Goal: Information Seeking & Learning: Learn about a topic

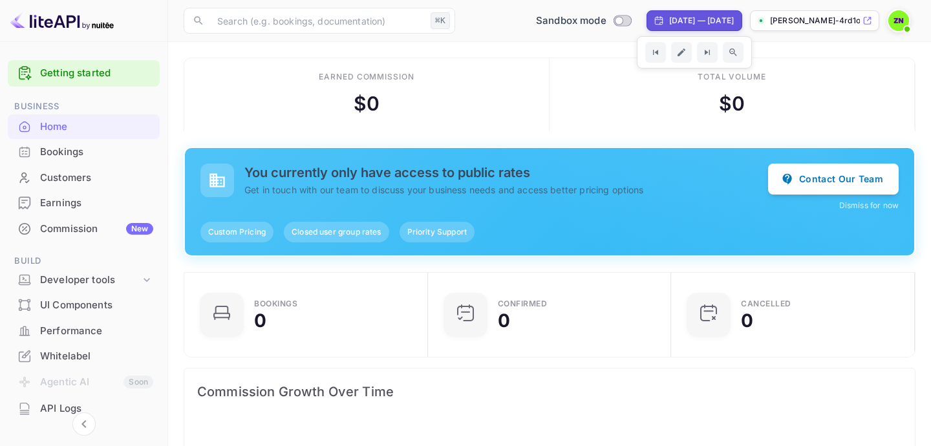
scroll to position [210, 235]
click at [77, 153] on div "Bookings" at bounding box center [96, 152] width 113 height 15
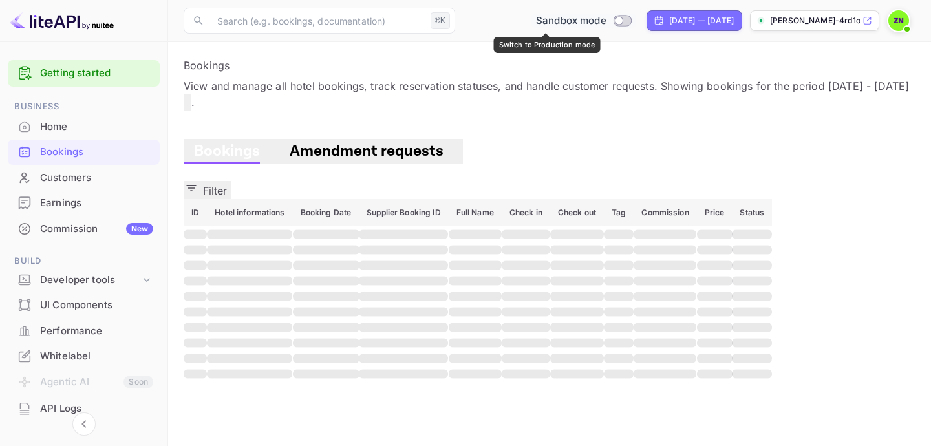
click at [606, 23] on input "Switch to Production mode" at bounding box center [619, 20] width 26 height 8
checkbox input "false"
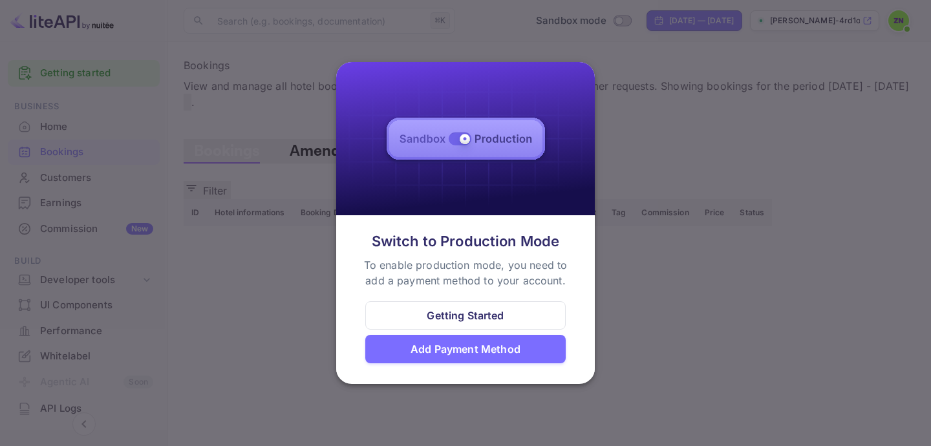
click at [623, 92] on div at bounding box center [465, 223] width 931 height 446
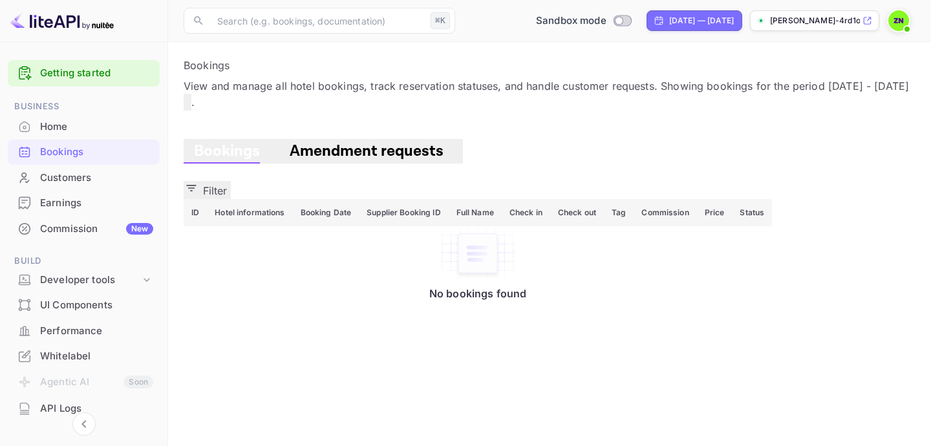
click at [88, 176] on div "Customers" at bounding box center [96, 178] width 113 height 15
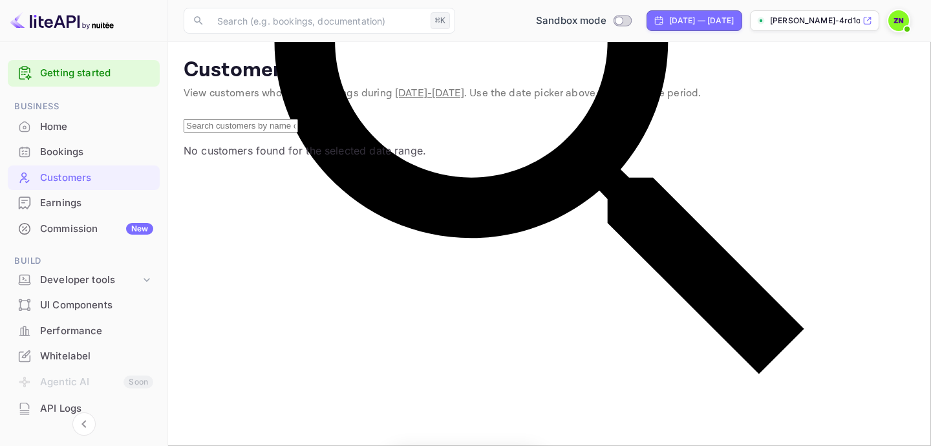
click at [103, 200] on div "Earnings" at bounding box center [96, 203] width 113 height 15
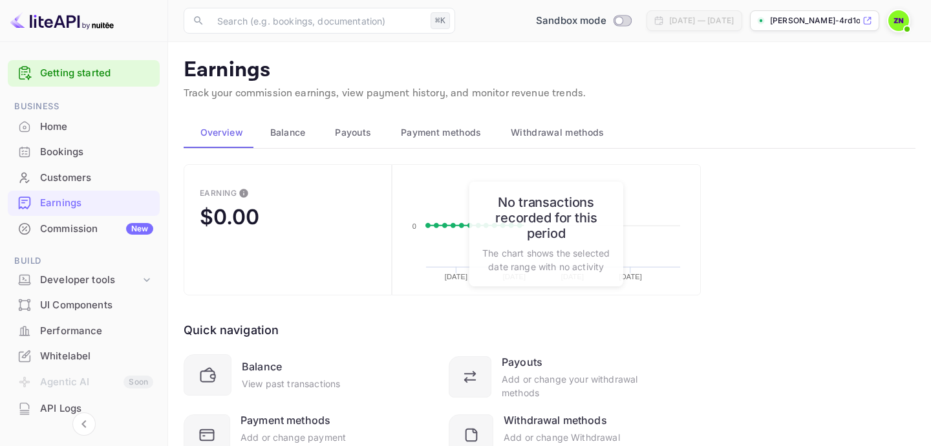
click at [117, 222] on div "Commission New" at bounding box center [96, 229] width 113 height 15
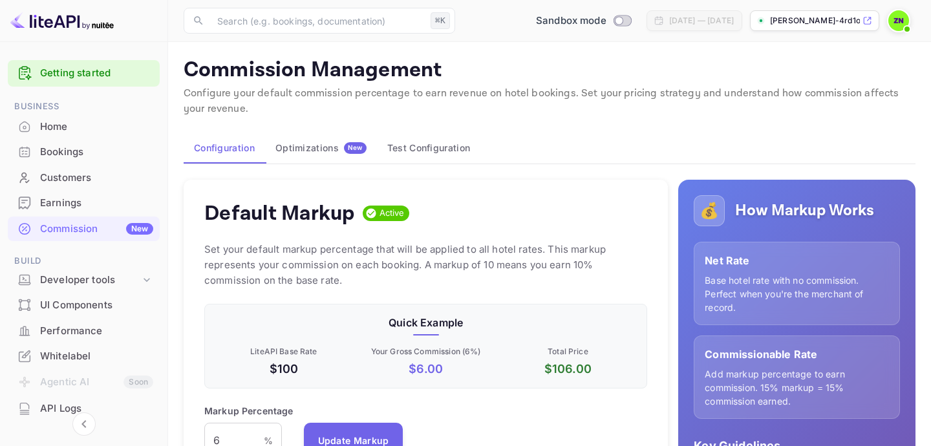
scroll to position [230, 444]
click at [93, 109] on span "Business" at bounding box center [84, 107] width 152 height 14
click at [96, 122] on div "Home" at bounding box center [96, 127] width 113 height 15
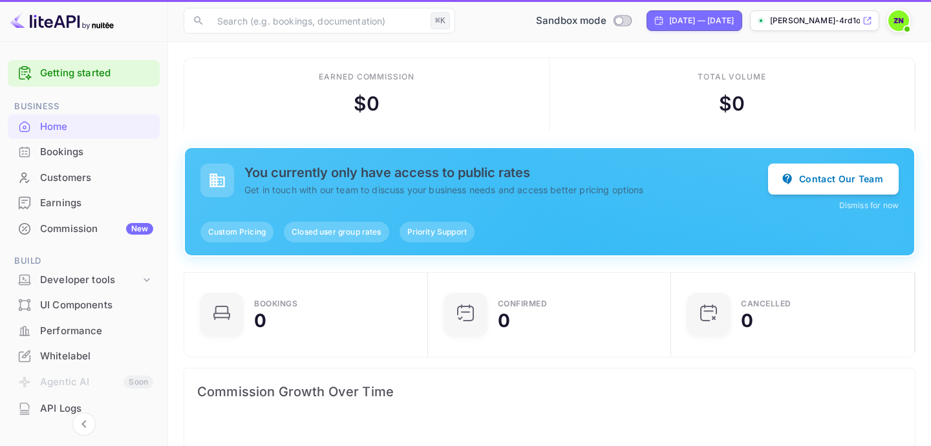
scroll to position [210, 235]
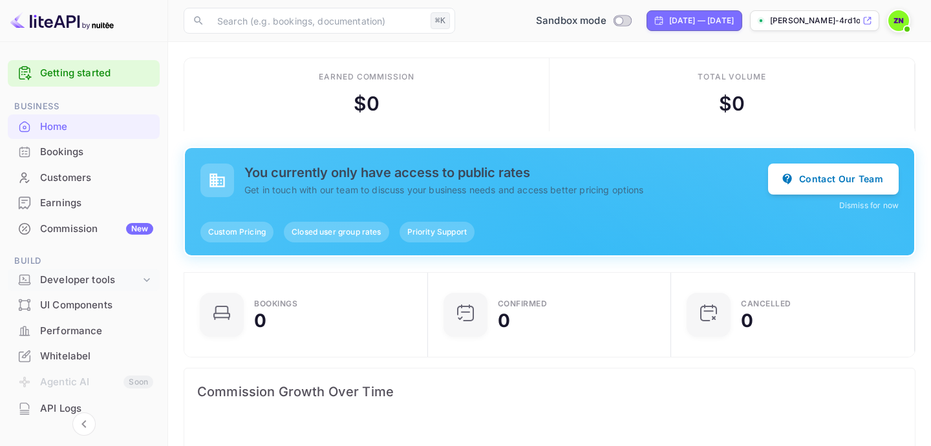
click at [121, 281] on div "Developer tools" at bounding box center [90, 280] width 100 height 15
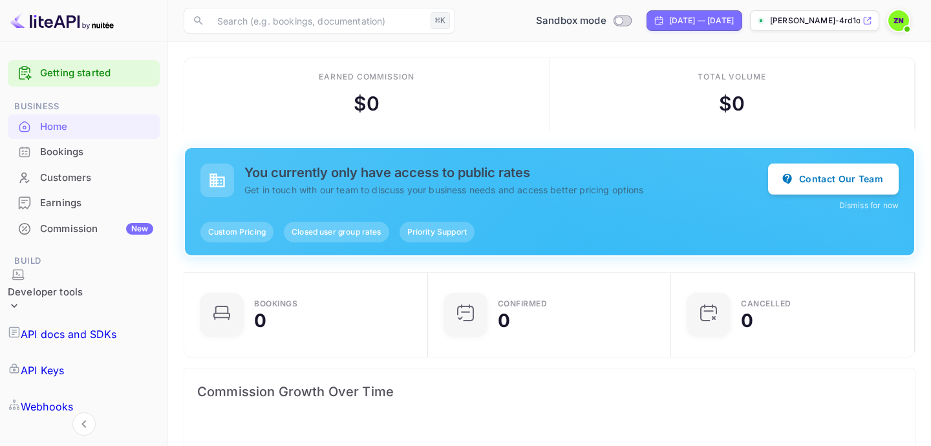
click at [83, 285] on div "Developer tools" at bounding box center [45, 292] width 75 height 15
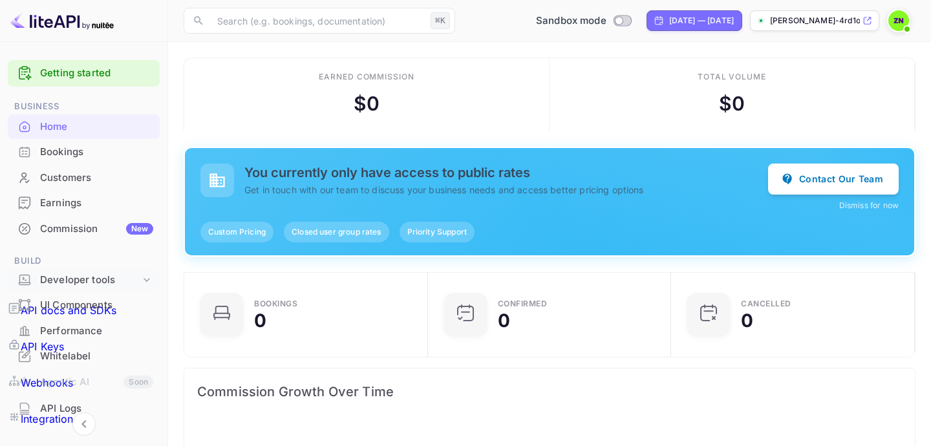
click at [121, 281] on div "Developer tools" at bounding box center [90, 280] width 100 height 15
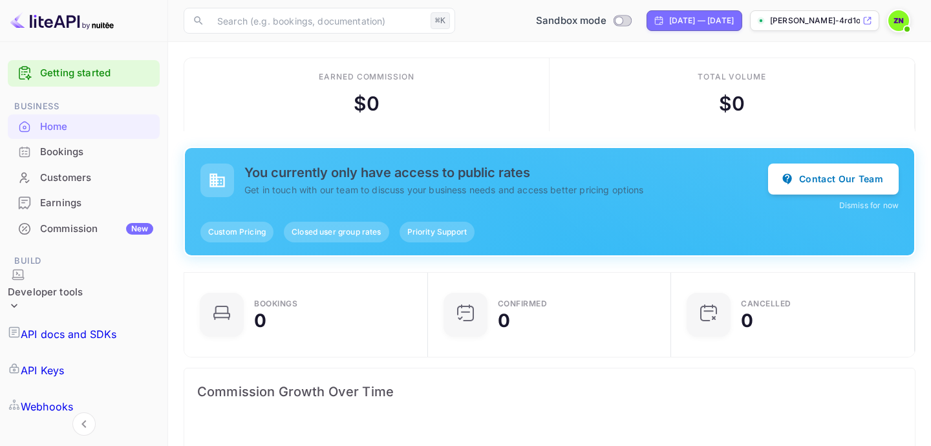
click at [117, 327] on p "API docs and SDKs" at bounding box center [69, 335] width 96 height 16
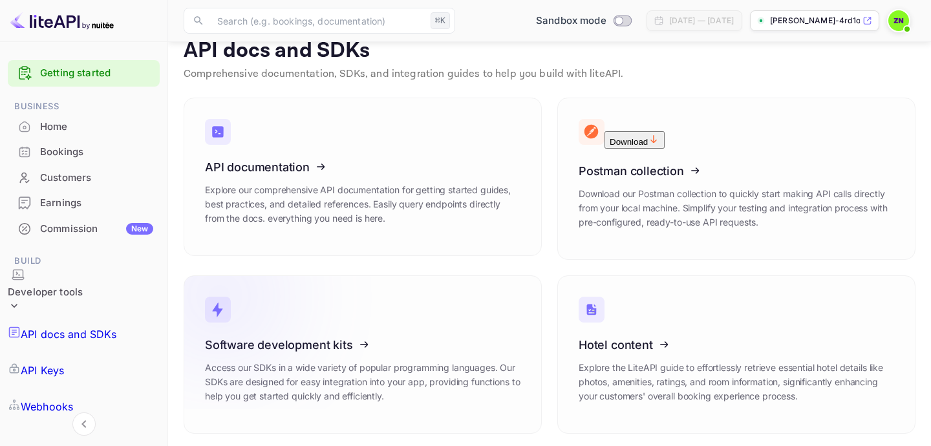
scroll to position [18, 0]
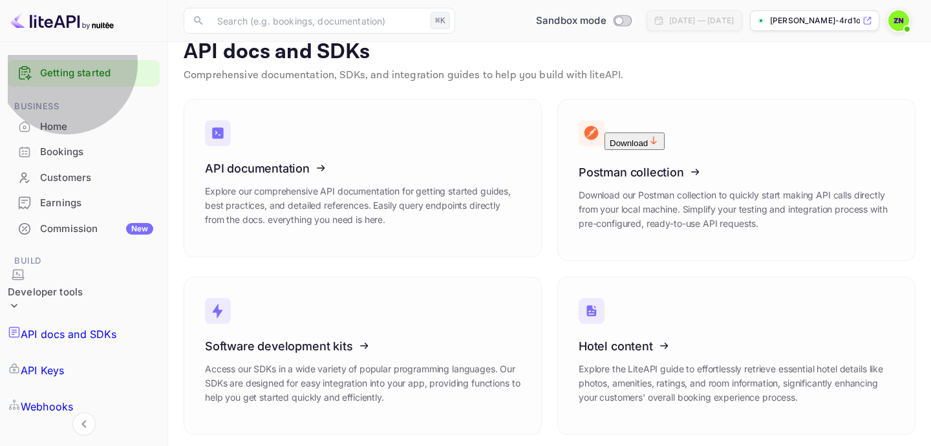
click at [64, 363] on p "API Keys" at bounding box center [42, 371] width 43 height 16
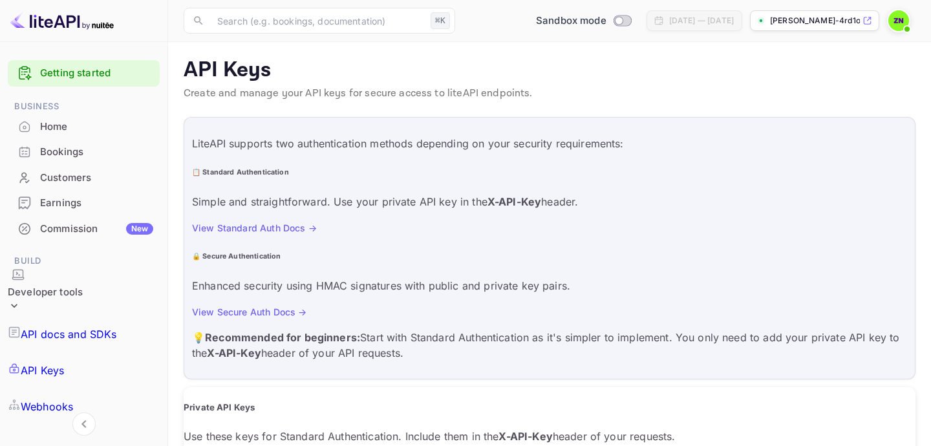
click at [112, 389] on div "Webhooks" at bounding box center [84, 407] width 152 height 36
click at [121, 425] on link "Integrations" at bounding box center [84, 443] width 152 height 36
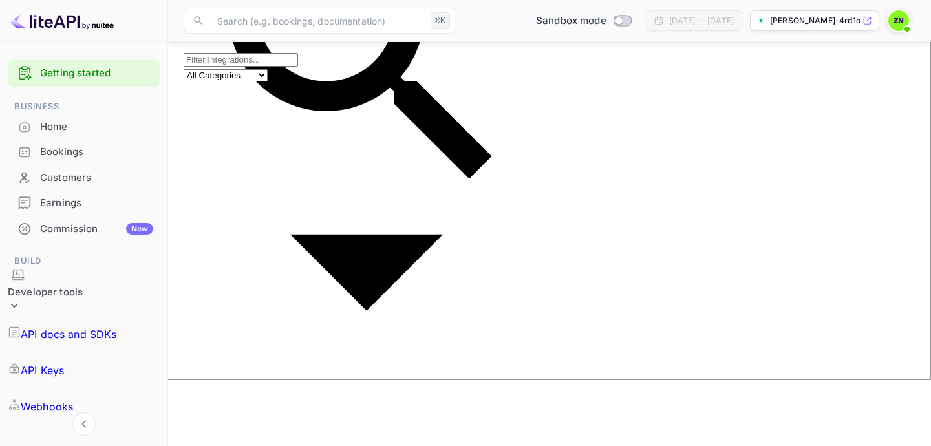
scroll to position [65, 0]
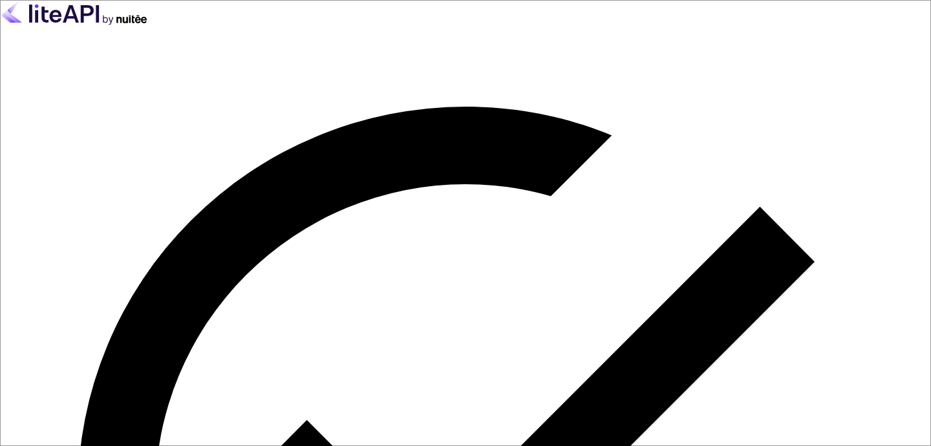
type input "[EMAIL_ADDRESS][DOMAIN_NAME]"
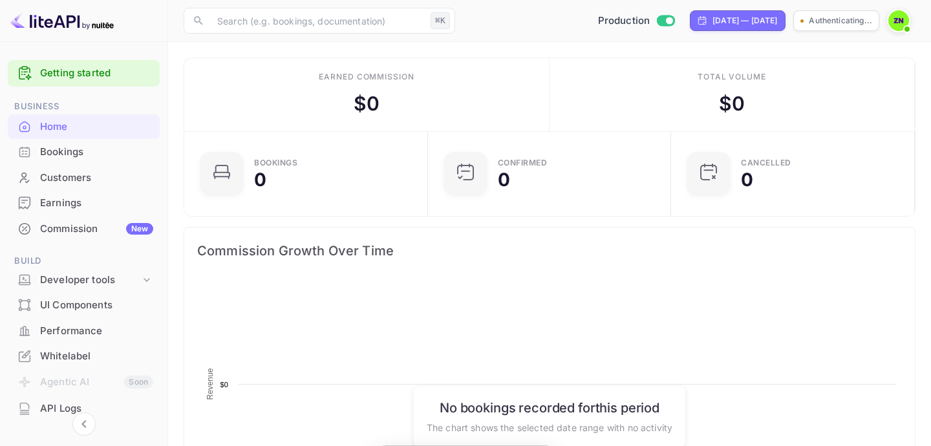
scroll to position [210, 235]
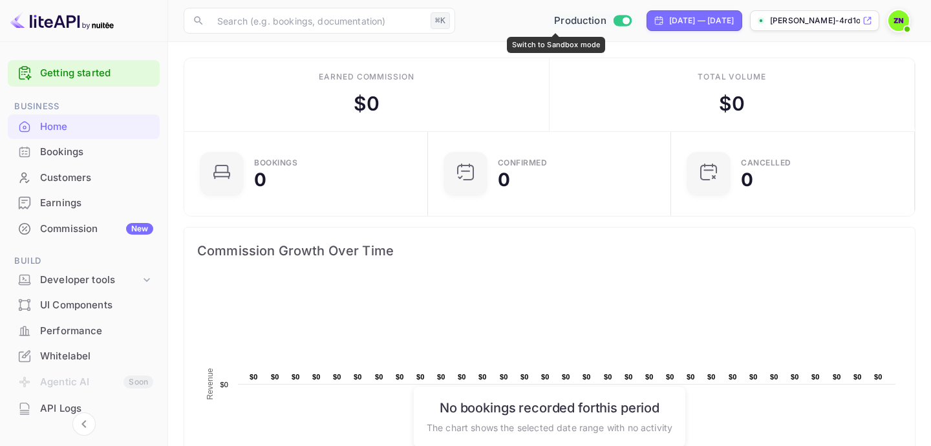
click at [613, 22] on input "Switch to Sandbox mode" at bounding box center [626, 20] width 26 height 8
checkbox input "false"
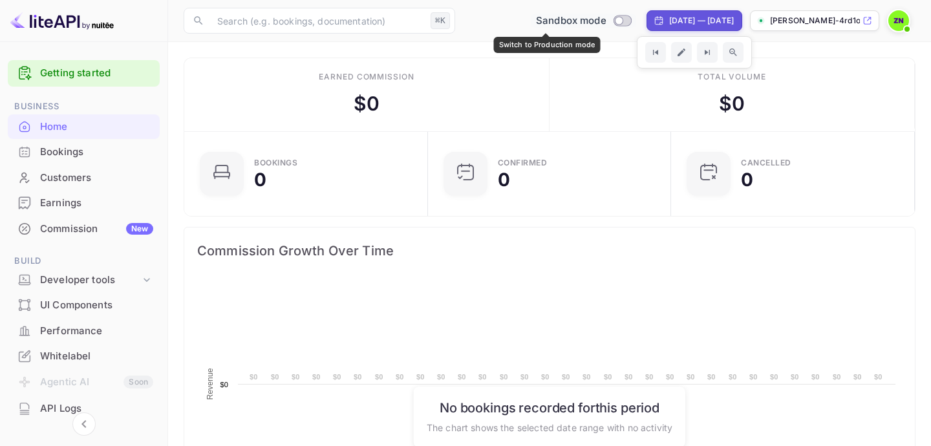
click at [606, 21] on input "Switch to Production mode" at bounding box center [619, 20] width 26 height 8
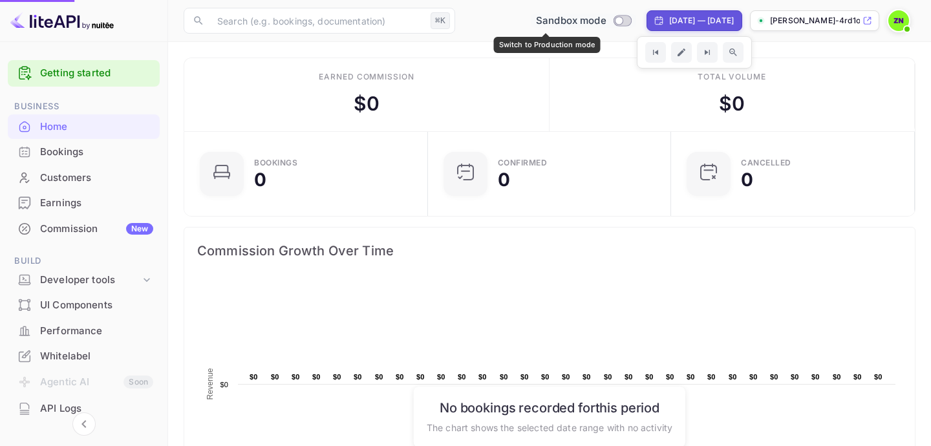
checkbox input "true"
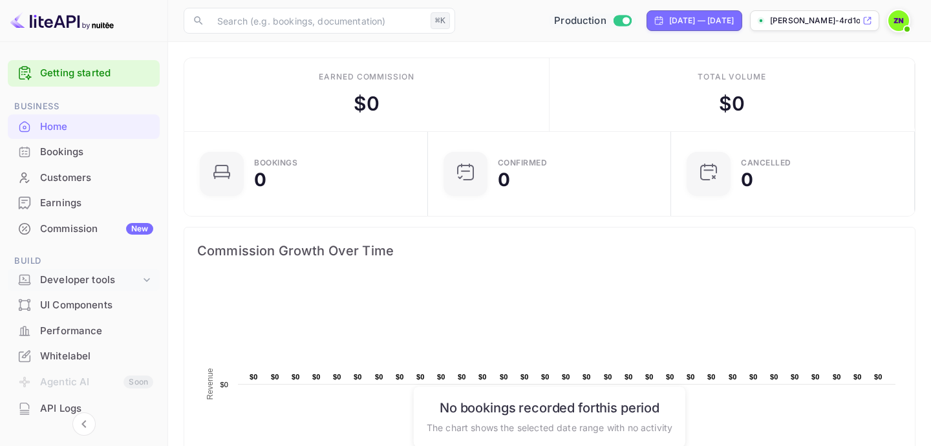
scroll to position [0, 0]
click at [110, 283] on div "Developer tools" at bounding box center [90, 280] width 100 height 15
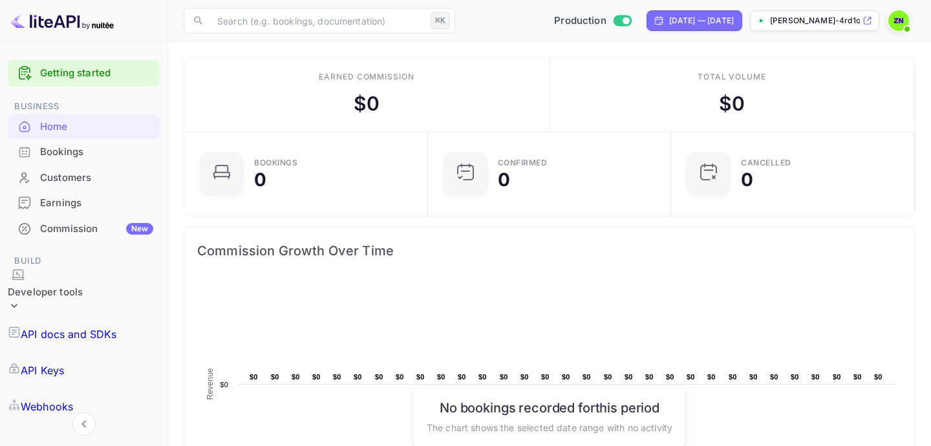
click at [114, 327] on p "API docs and SDKs" at bounding box center [69, 335] width 96 height 16
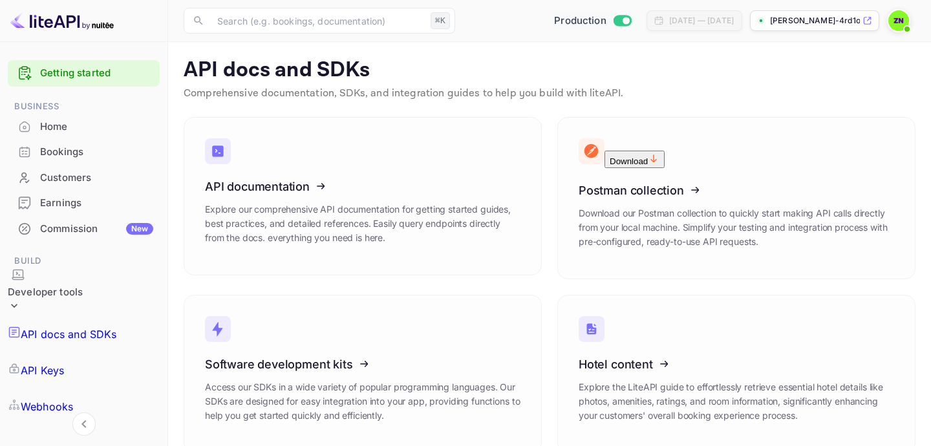
click at [110, 352] on link "API Keys" at bounding box center [84, 370] width 152 height 36
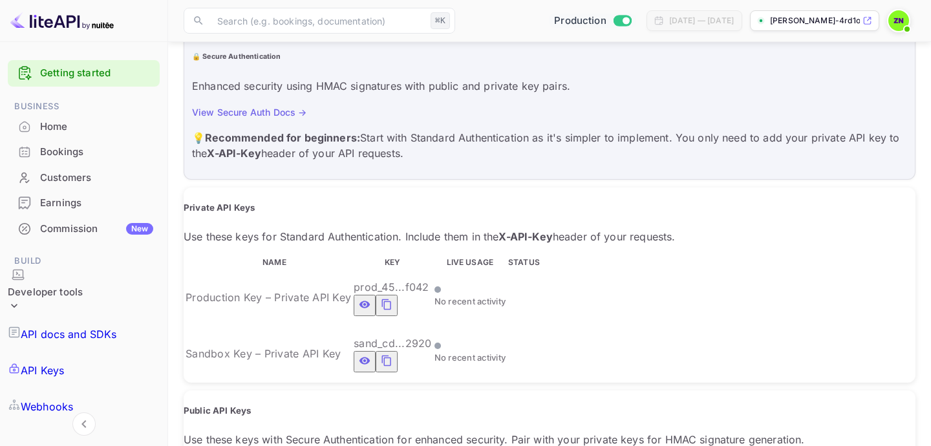
scroll to position [213, 0]
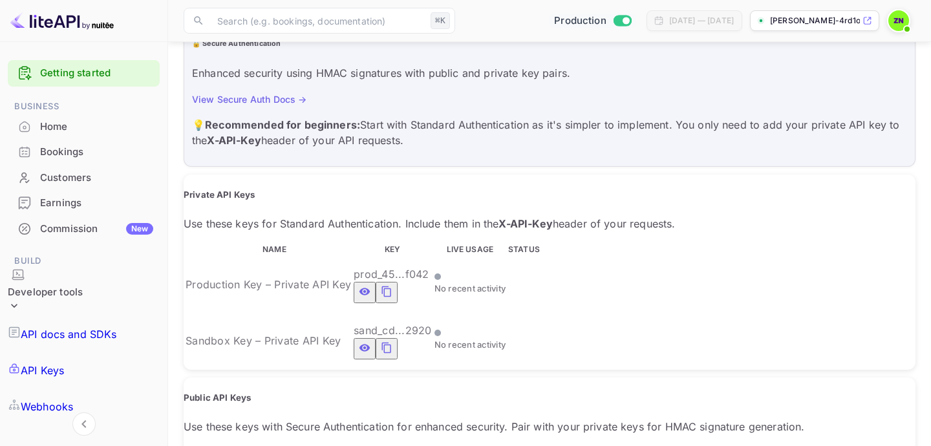
click at [370, 344] on icon "private api keys table" at bounding box center [364, 347] width 11 height 7
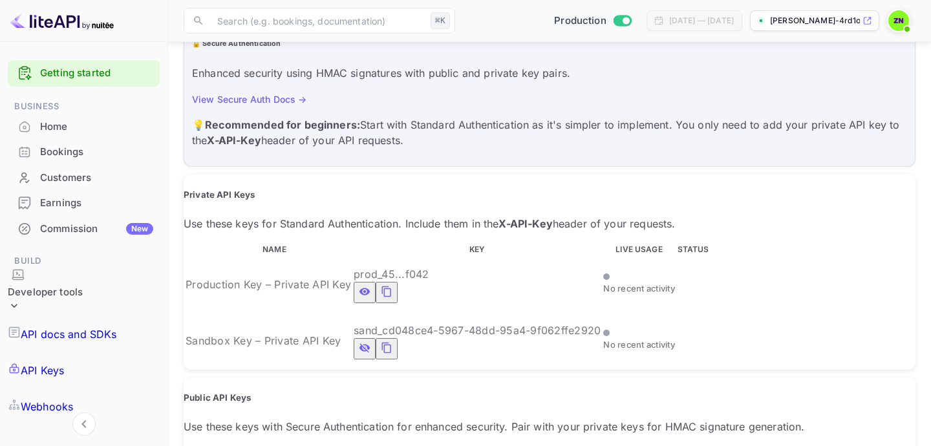
click at [370, 284] on icon "private api keys table" at bounding box center [365, 292] width 12 height 16
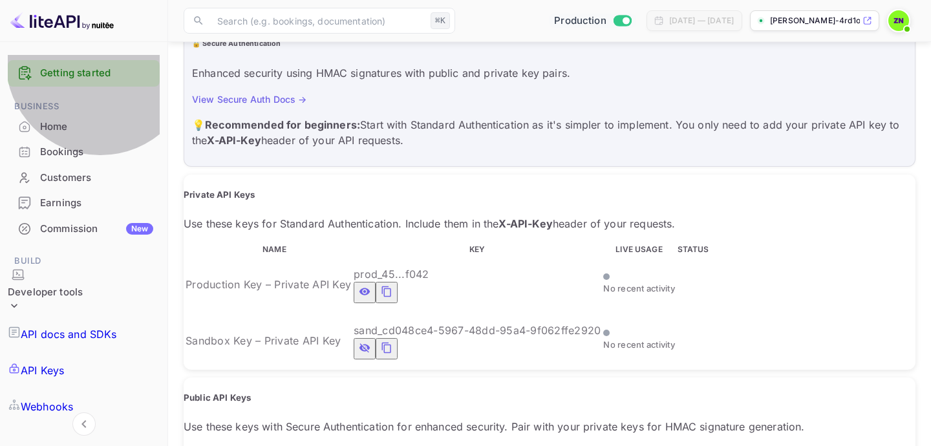
click at [116, 389] on link "Webhooks" at bounding box center [84, 407] width 152 height 36
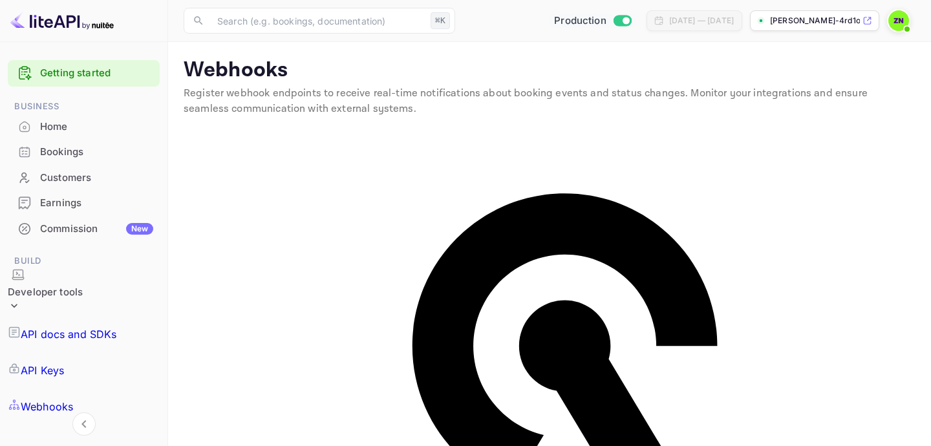
click at [129, 425] on link "Integrations" at bounding box center [84, 443] width 152 height 36
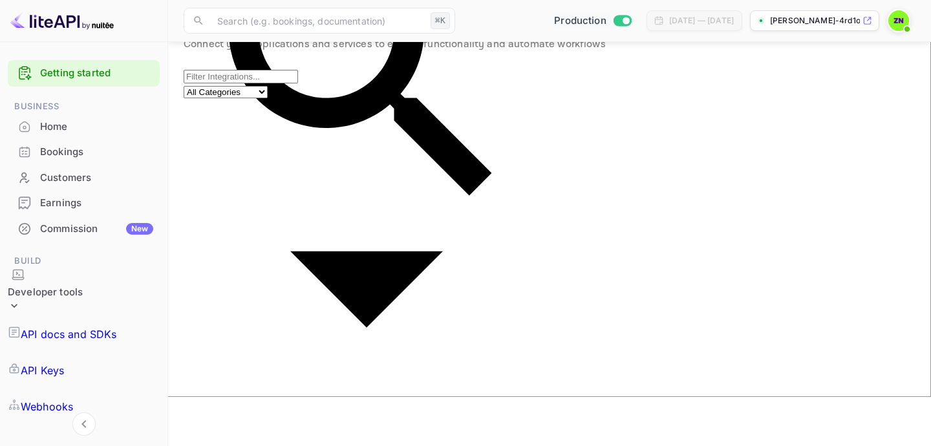
scroll to position [21, 0]
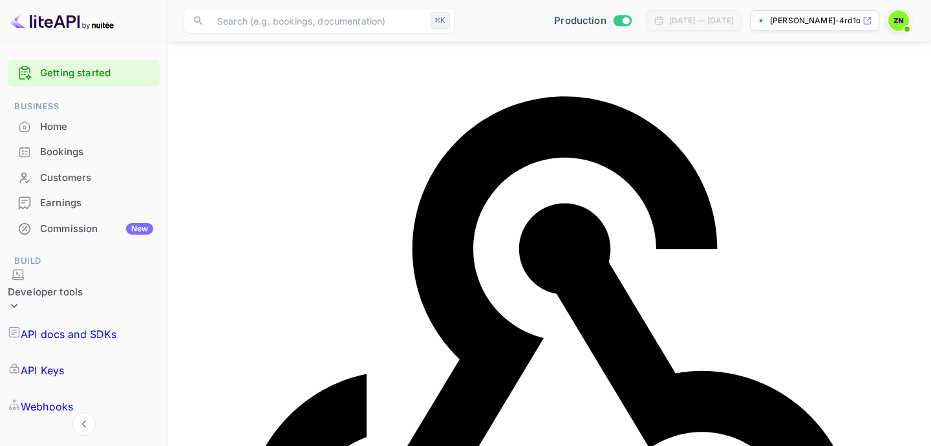
scroll to position [21, 0]
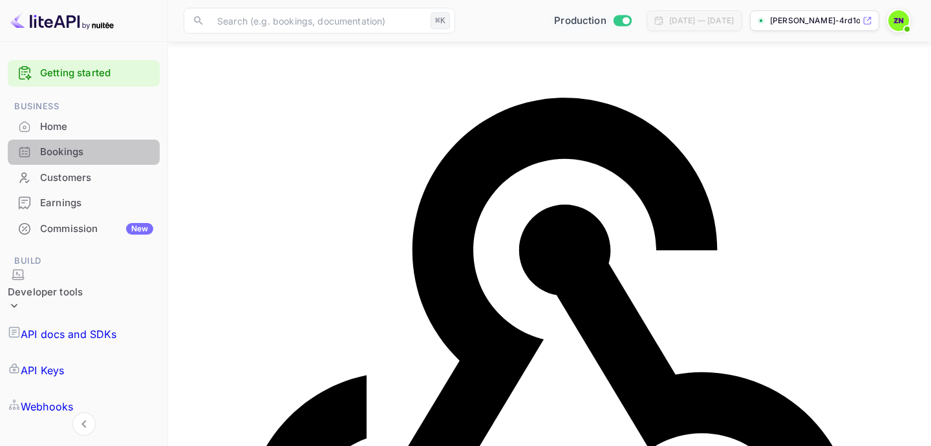
click at [99, 149] on div "Bookings" at bounding box center [96, 152] width 113 height 15
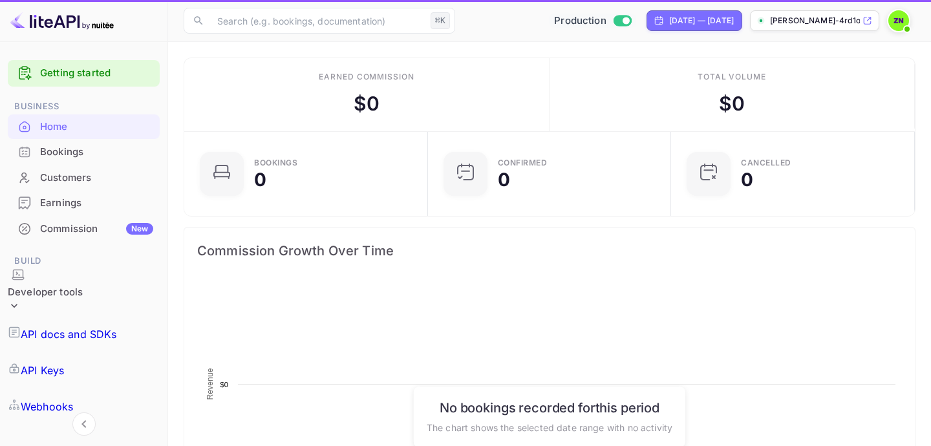
scroll to position [1, 1]
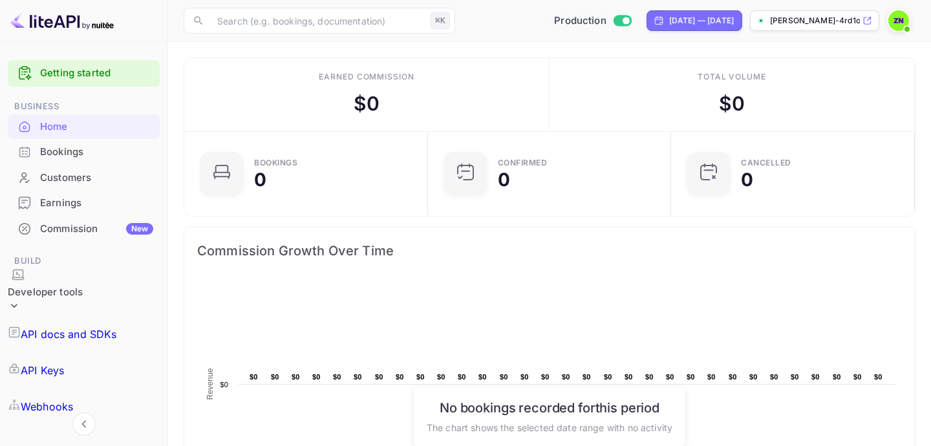
click at [119, 199] on div "Earnings" at bounding box center [96, 203] width 113 height 15
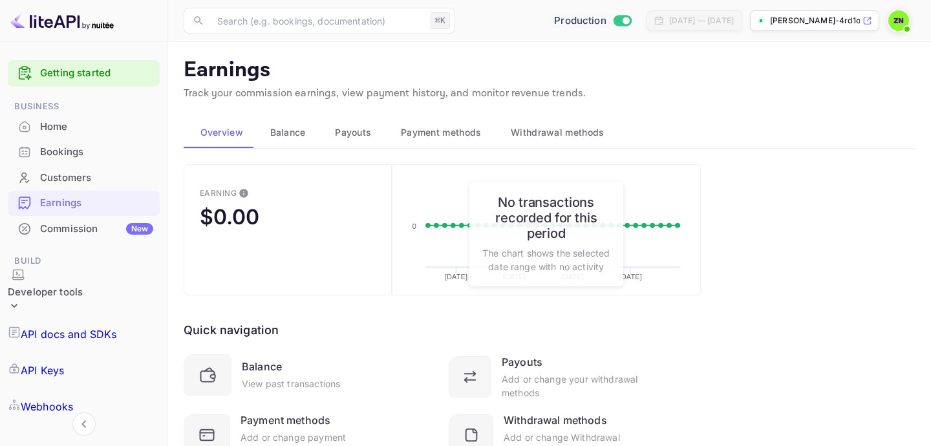
click at [91, 327] on p "API docs and SDKs" at bounding box center [69, 335] width 96 height 16
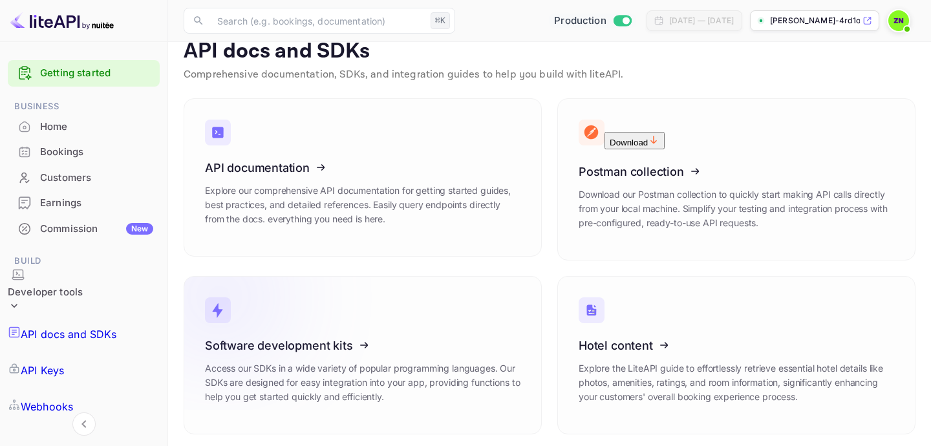
scroll to position [18, 0]
click at [442, 352] on div "Software development kits Access our SDKs in a wide variety of popular programm…" at bounding box center [363, 376] width 316 height 74
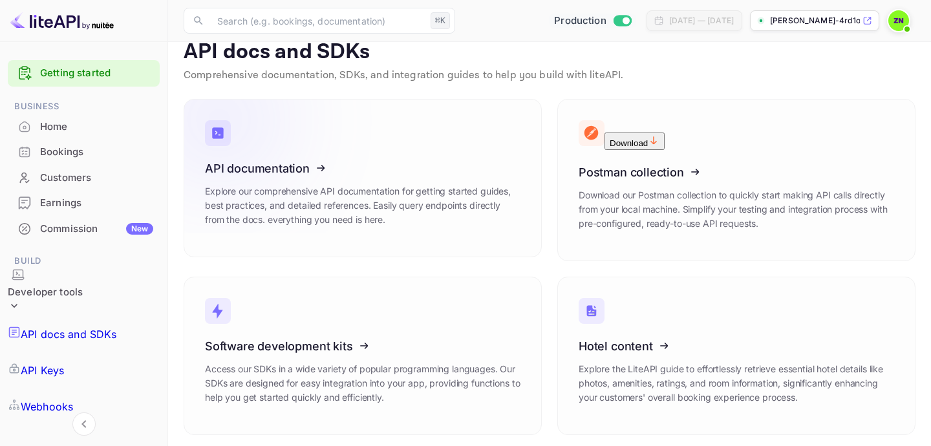
click at [263, 136] on icon at bounding box center [284, 166] width 201 height 133
click at [100, 352] on link "API Keys" at bounding box center [84, 370] width 152 height 36
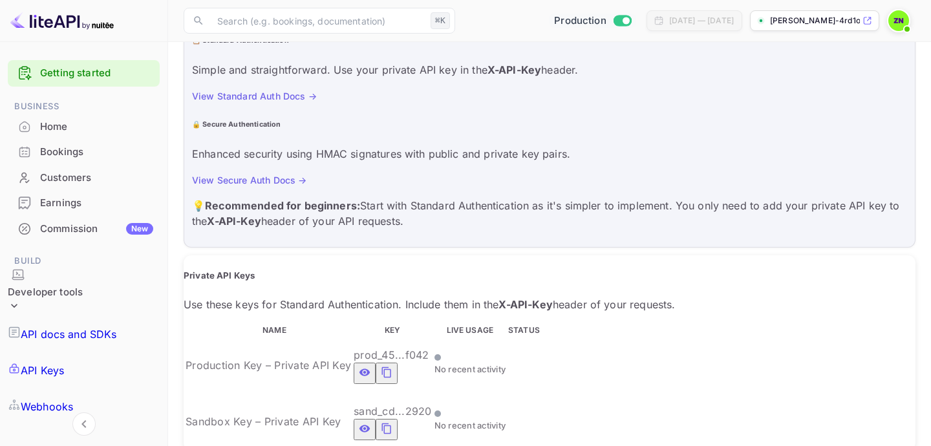
scroll to position [149, 0]
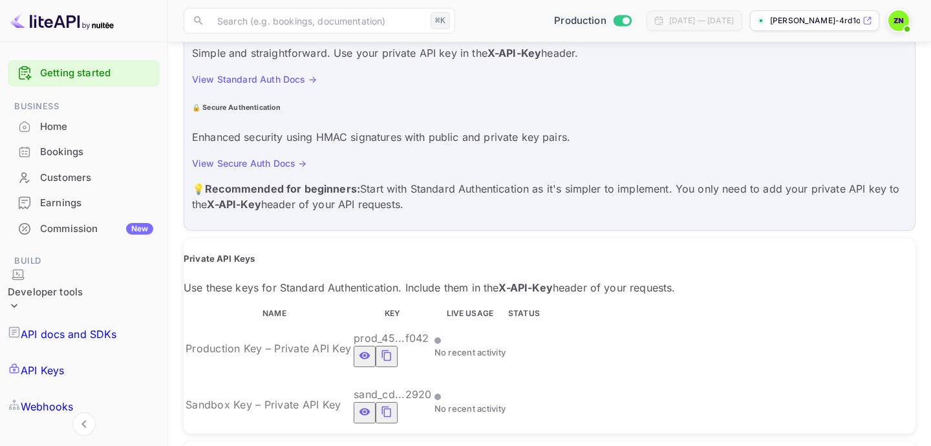
click at [392, 404] on icon "private api keys table" at bounding box center [387, 412] width 12 height 16
click at [392, 348] on icon "private api keys table" at bounding box center [387, 356] width 12 height 16
type input "264801"
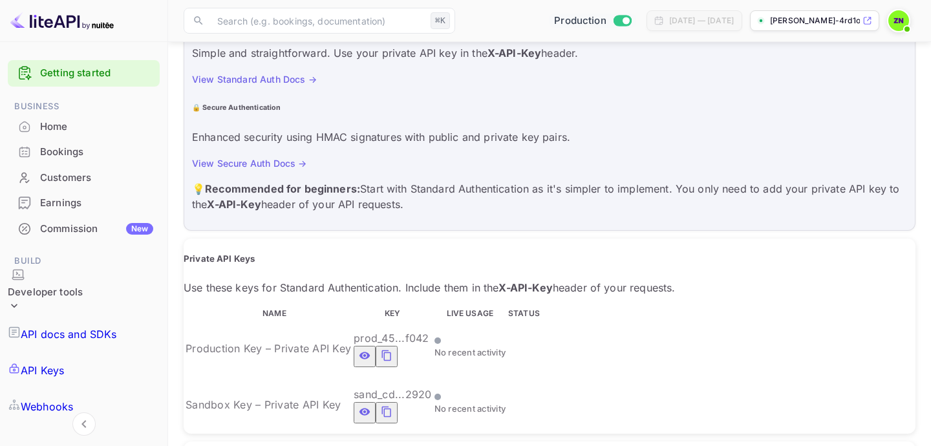
click at [111, 327] on p "API docs and SDKs" at bounding box center [69, 335] width 96 height 16
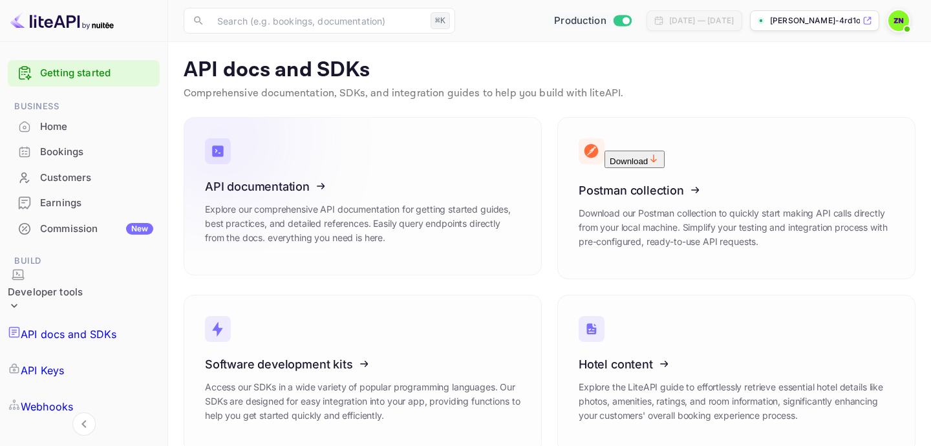
click at [304, 186] on icon at bounding box center [284, 184] width 201 height 133
click at [277, 197] on icon at bounding box center [284, 184] width 201 height 133
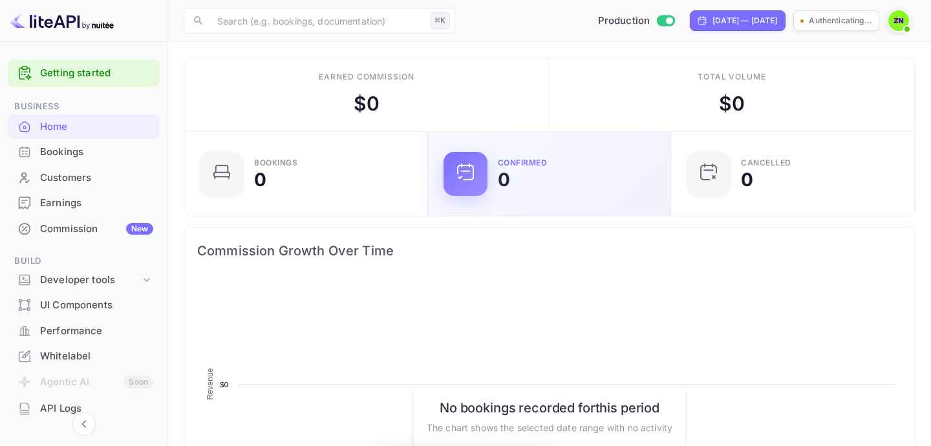
scroll to position [1, 1]
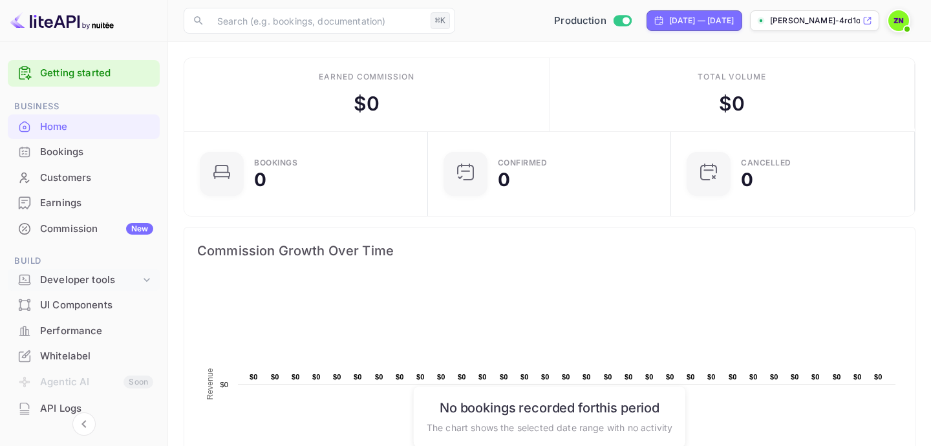
click at [143, 277] on icon at bounding box center [146, 279] width 13 height 13
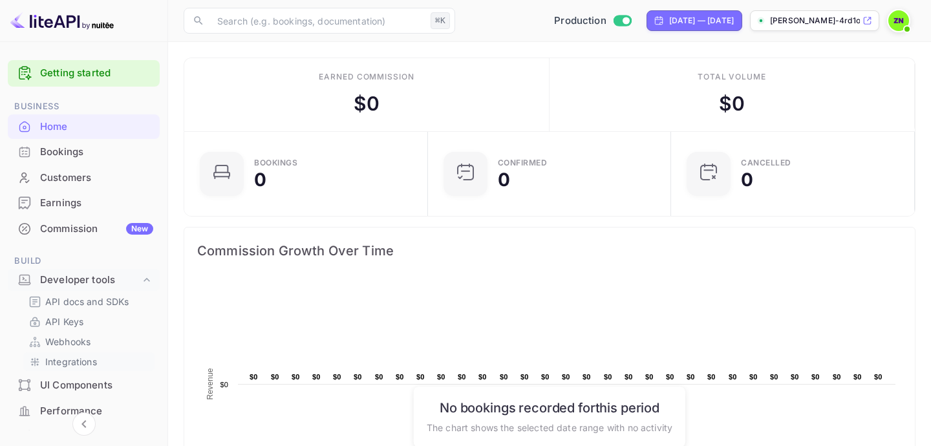
click at [86, 355] on p "Integrations" at bounding box center [71, 362] width 52 height 14
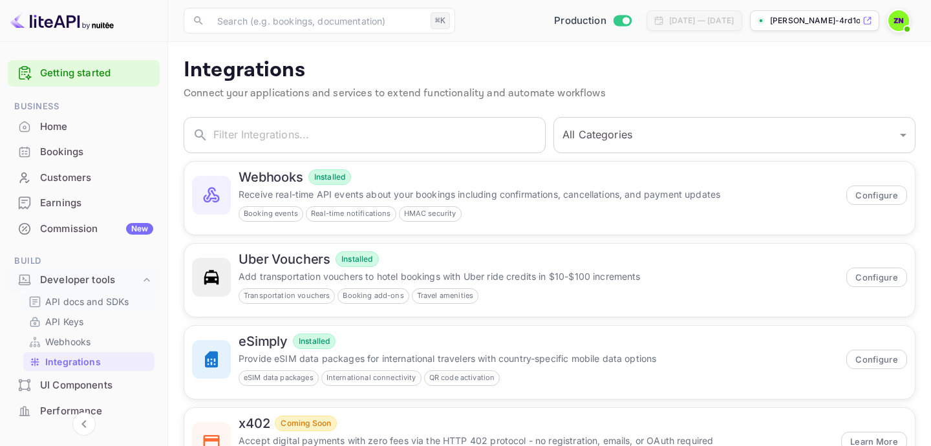
click at [122, 305] on p "API docs and SDKs" at bounding box center [87, 302] width 84 height 14
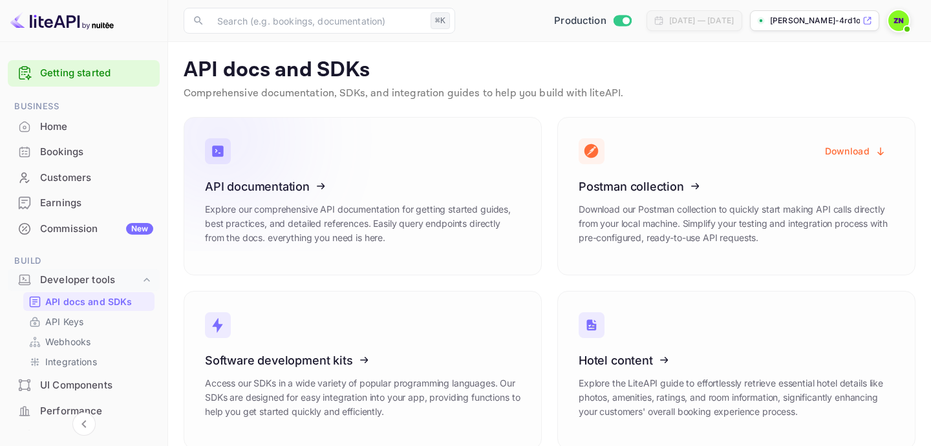
click at [379, 226] on icon at bounding box center [284, 184] width 201 height 133
click at [320, 185] on icon at bounding box center [284, 184] width 201 height 133
